Goal: Information Seeking & Learning: Find specific fact

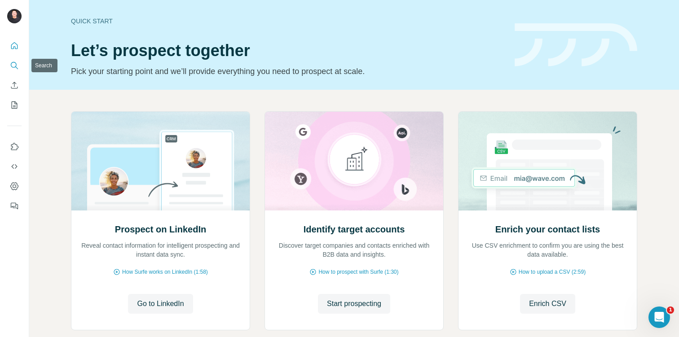
click at [12, 64] on icon "Search" at bounding box center [14, 65] width 9 height 9
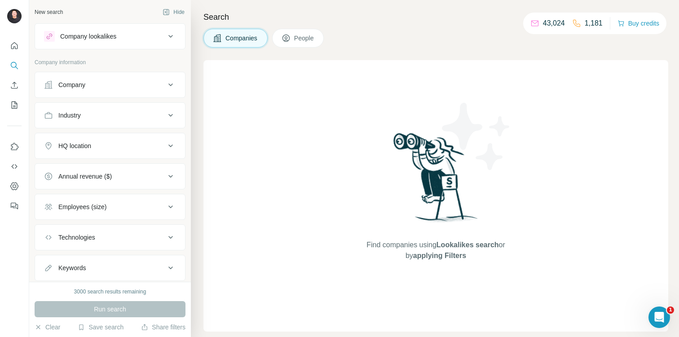
click at [114, 83] on div "Company" at bounding box center [104, 84] width 121 height 9
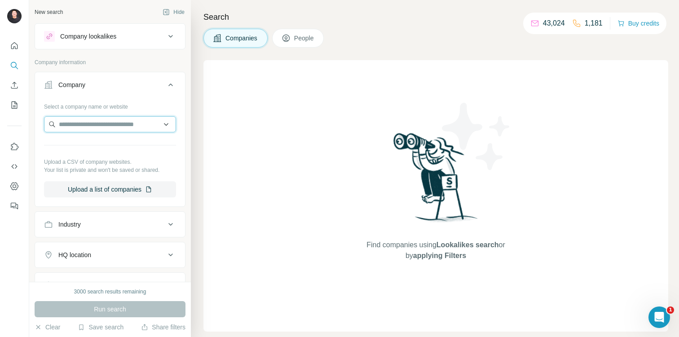
click at [95, 122] on input "text" at bounding box center [110, 124] width 132 height 16
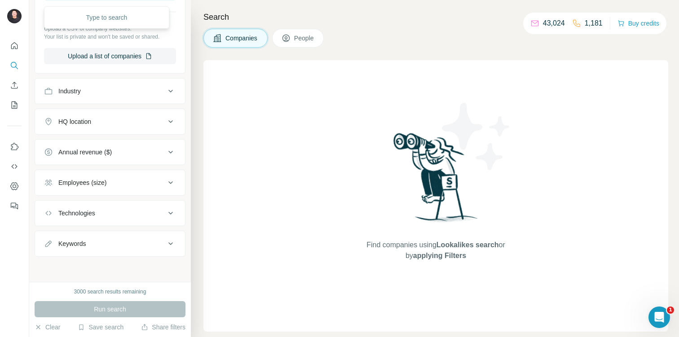
scroll to position [88, 0]
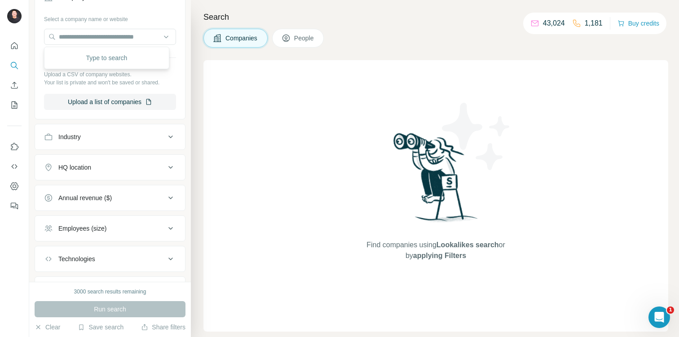
click at [303, 41] on span "People" at bounding box center [304, 38] width 21 height 9
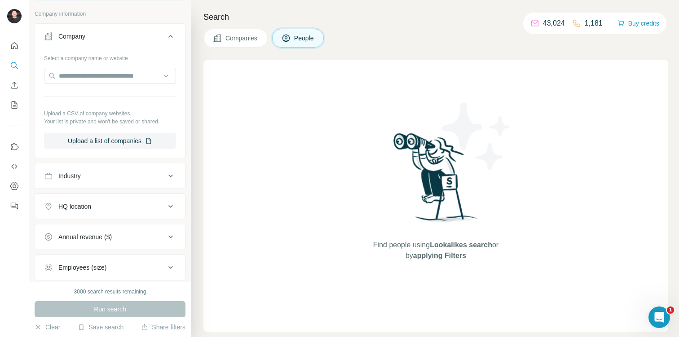
scroll to position [20, 0]
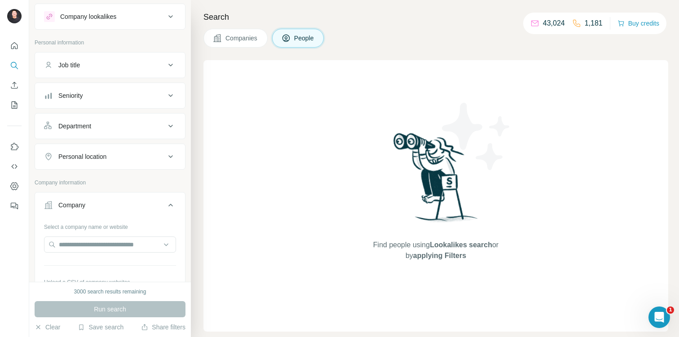
click at [85, 62] on div "Job title" at bounding box center [104, 65] width 121 height 9
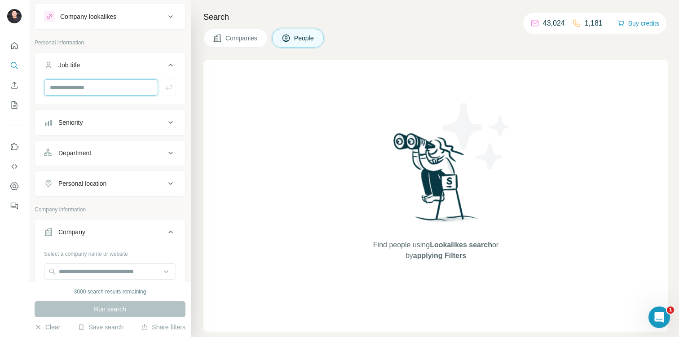
click at [91, 83] on input "text" at bounding box center [101, 87] width 114 height 16
type input "**********"
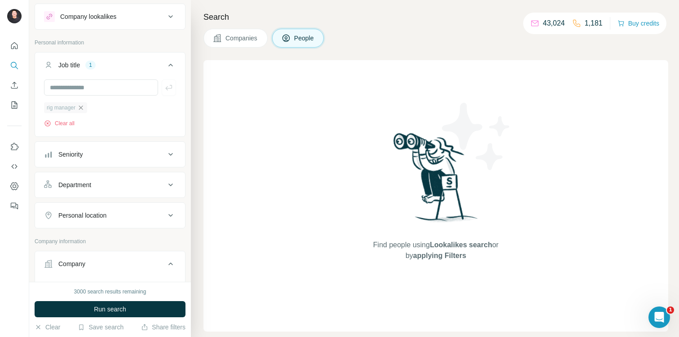
click at [84, 108] on icon "button" at bounding box center [80, 107] width 7 height 7
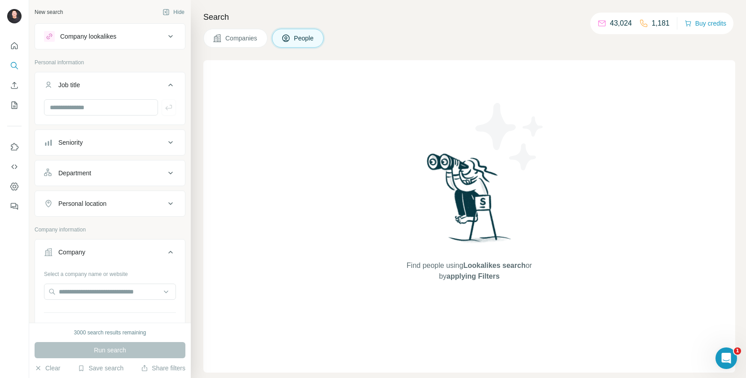
scroll to position [112, 0]
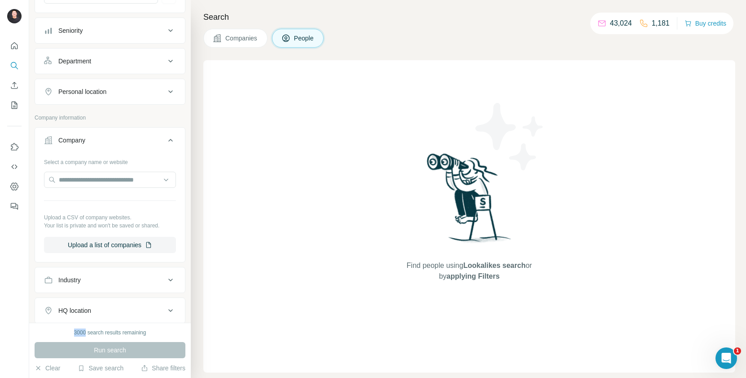
drag, startPoint x: 72, startPoint y: 331, endPoint x: 84, endPoint y: 329, distance: 12.7
click at [84, 329] on div "3000 search results remaining" at bounding box center [110, 332] width 72 height 8
click at [111, 334] on div "3000 search results remaining" at bounding box center [110, 332] width 72 height 8
drag, startPoint x: 365, startPoint y: 299, endPoint x: 363, endPoint y: 321, distance: 21.6
click at [363, 321] on div "Find people using Lookalikes search or by applying Filters" at bounding box center [469, 216] width 532 height 312
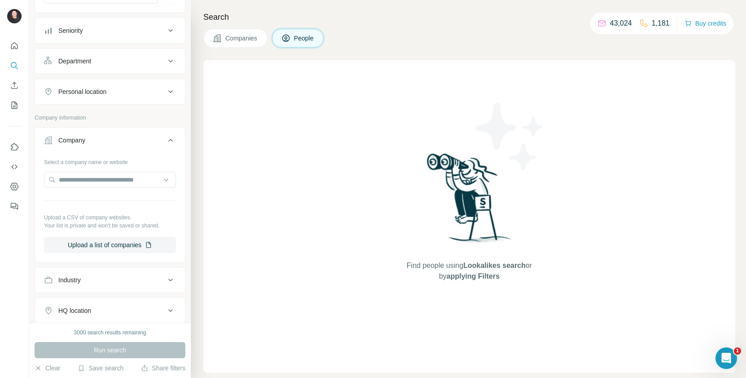
click at [525, 337] on div "Find people using Lookalikes search or by applying Filters" at bounding box center [470, 216] width 162 height 312
drag, startPoint x: 84, startPoint y: 333, endPoint x: 69, endPoint y: 331, distance: 15.3
click at [69, 331] on div "3000 search results remaining" at bounding box center [110, 332] width 151 height 8
click at [98, 331] on div "3000 search results remaining" at bounding box center [110, 332] width 72 height 8
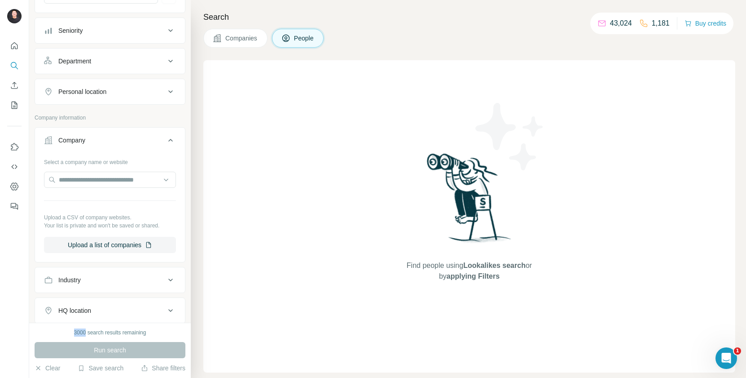
drag, startPoint x: 82, startPoint y: 332, endPoint x: 62, endPoint y: 330, distance: 19.8
click at [62, 330] on div "3000 search results remaining" at bounding box center [110, 332] width 151 height 8
